Goal: Task Accomplishment & Management: Complete application form

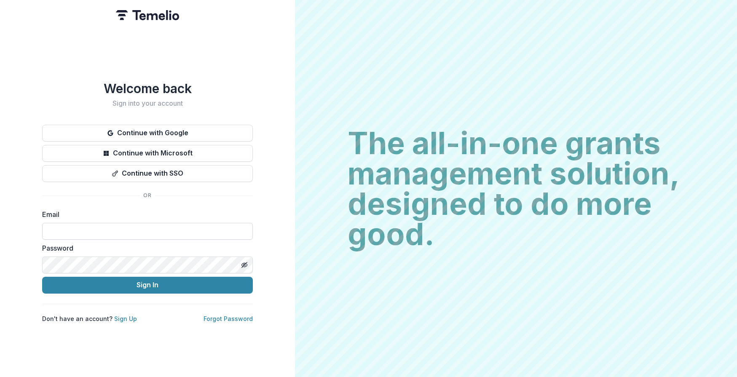
click at [144, 228] on input at bounding box center [147, 231] width 211 height 17
type input "**********"
click at [236, 261] on div at bounding box center [244, 265] width 17 height 17
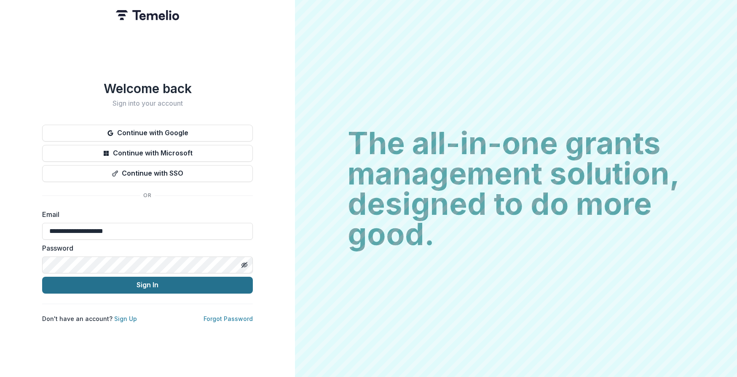
click at [213, 286] on button "Sign In" at bounding box center [147, 285] width 211 height 17
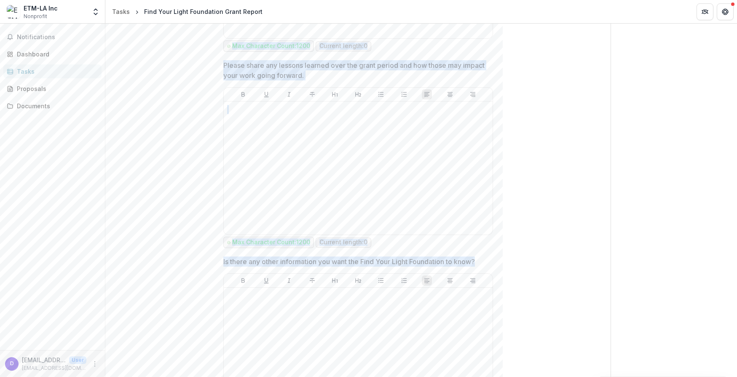
scroll to position [1444, 0]
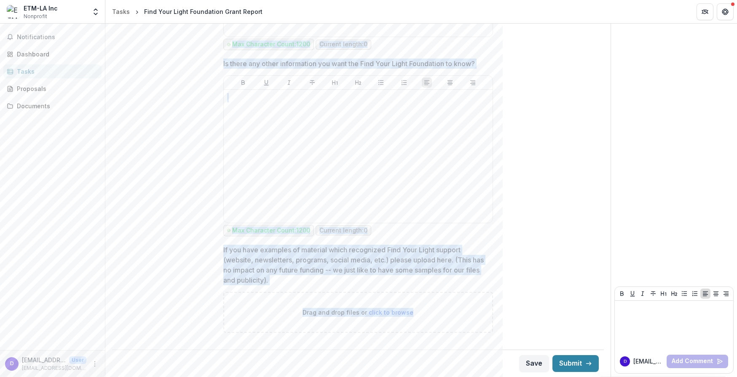
drag, startPoint x: 214, startPoint y: 95, endPoint x: 427, endPoint y: 312, distance: 303.9
copy div "Program Start Date Program End Date FYLF Grant Amount Total Project Cost Grant …"
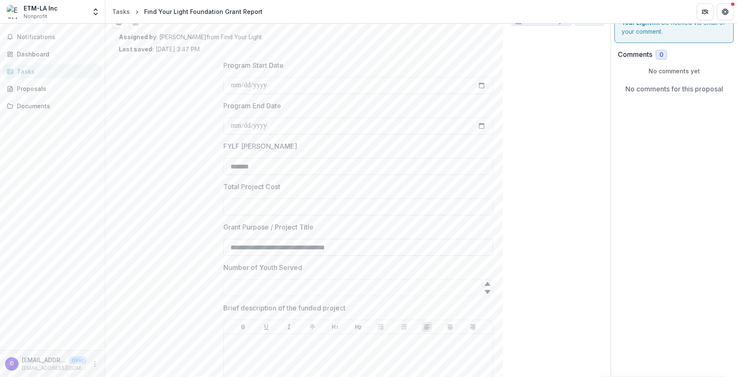
scroll to position [0, 0]
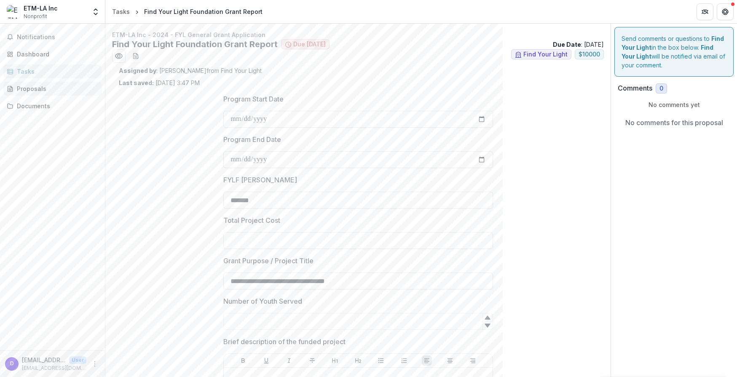
click at [41, 88] on div "Proposals" at bounding box center [56, 88] width 78 height 9
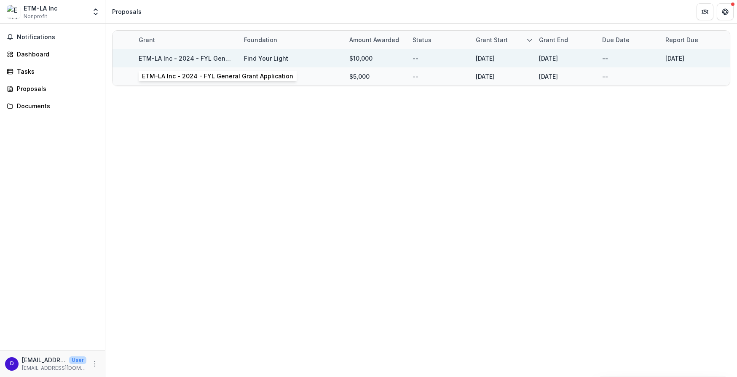
click at [220, 57] on link "ETM-LA Inc - 2024 - FYL General Grant Application" at bounding box center [214, 58] width 151 height 7
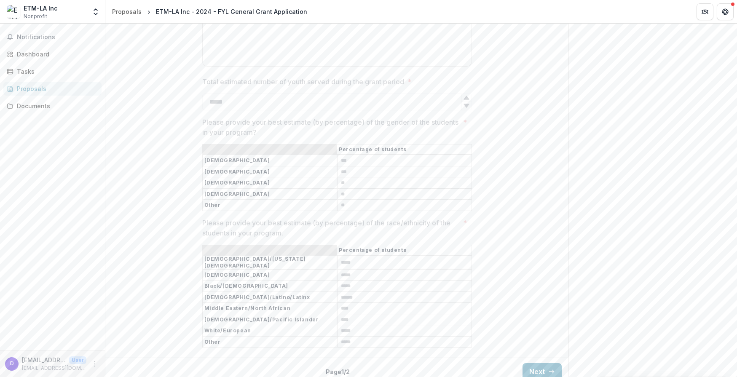
scroll to position [1570, 0]
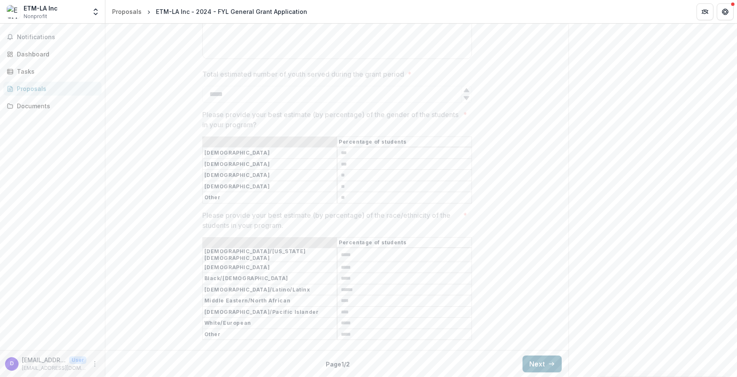
click at [537, 358] on button "Next" at bounding box center [541, 364] width 39 height 17
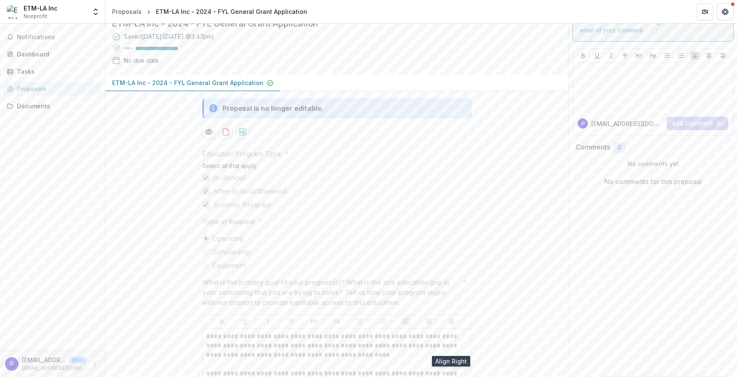
scroll to position [0, 0]
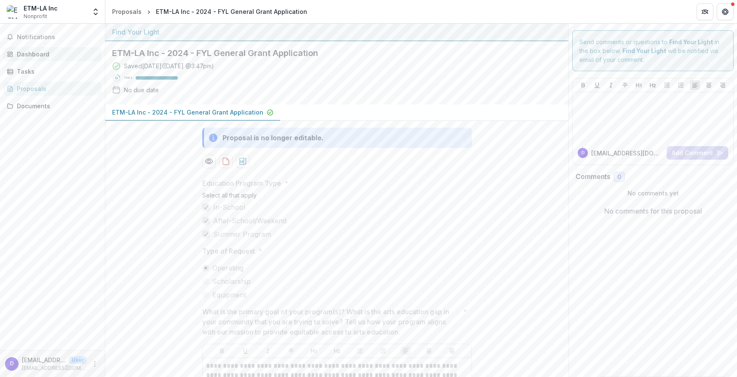
click at [37, 55] on div "Dashboard" at bounding box center [56, 54] width 78 height 9
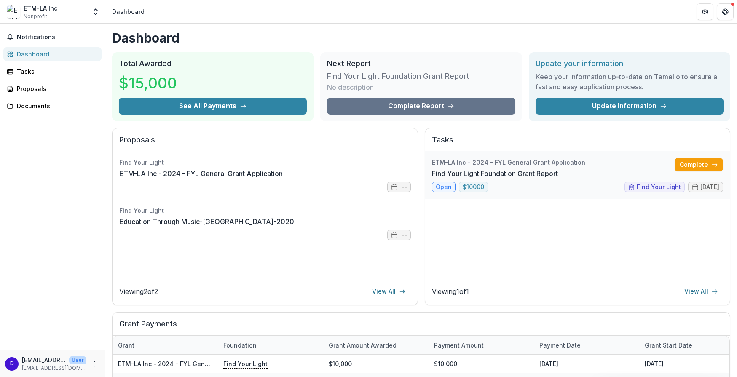
click at [510, 169] on link "Find Your Light Foundation Grant Report" at bounding box center [495, 174] width 126 height 10
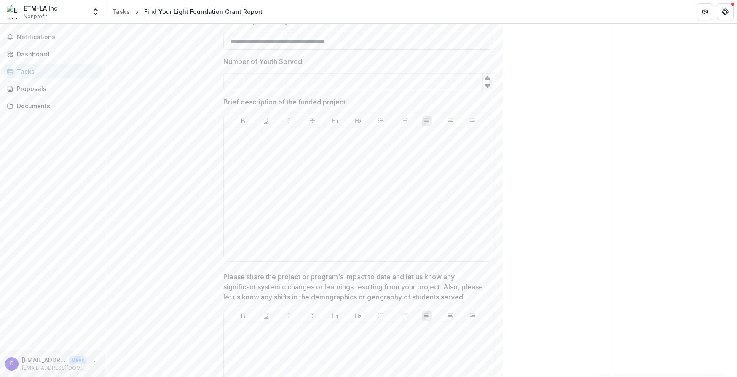
scroll to position [243, 0]
click at [305, 180] on div at bounding box center [358, 191] width 262 height 126
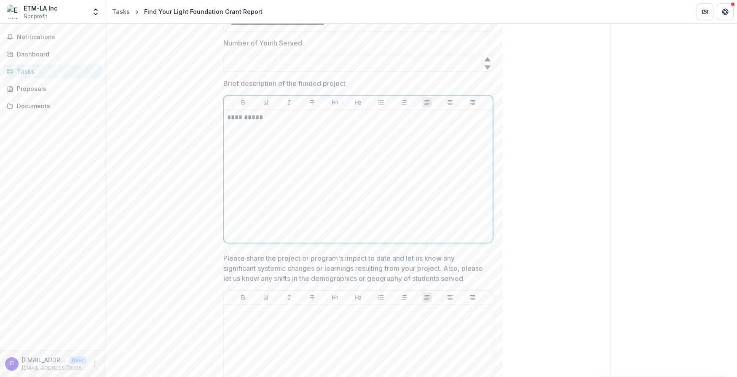
scroll to position [260, 0]
drag, startPoint x: 262, startPoint y: 117, endPoint x: 206, endPoint y: 115, distance: 56.9
click at [231, 172] on div at bounding box center [358, 174] width 262 height 126
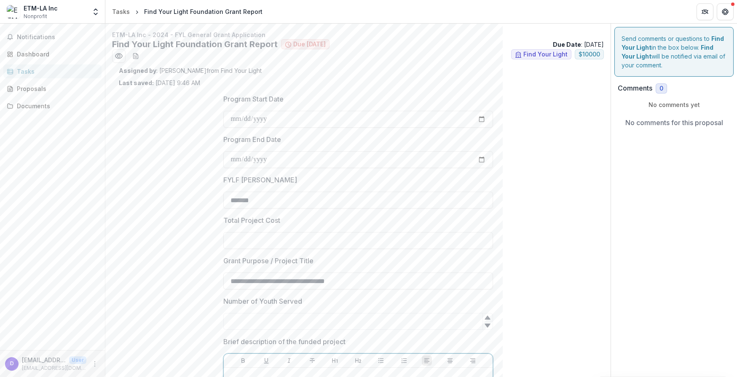
scroll to position [2, 0]
